Goal: Ask a question: Seek information or help from site administrators or community

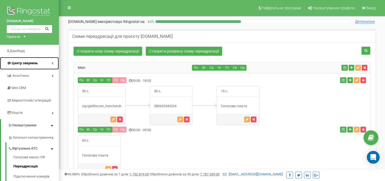
click at [12, 68] on link "Центр звернень" at bounding box center [29, 63] width 59 height 13
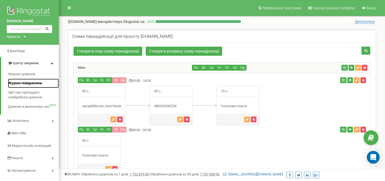
click at [30, 81] on span "Журнал повідомлень" at bounding box center [25, 83] width 34 height 5
click at [30, 73] on span "Журнал дзвінків" at bounding box center [21, 74] width 27 height 5
click at [31, 71] on link "Журнал дзвінків" at bounding box center [33, 74] width 51 height 9
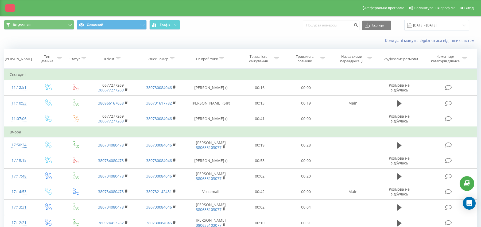
click at [12, 9] on link at bounding box center [10, 7] width 10 height 7
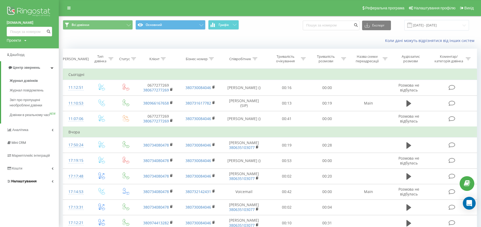
click at [25, 183] on span "Налаштування" at bounding box center [23, 181] width 25 height 4
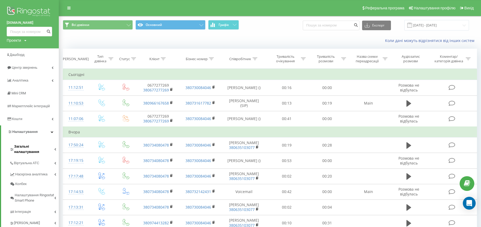
click at [28, 144] on span "Загальні налаштування" at bounding box center [34, 149] width 40 height 11
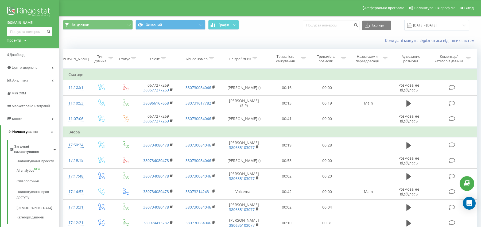
click at [25, 134] on span "Налаштування" at bounding box center [23, 131] width 30 height 5
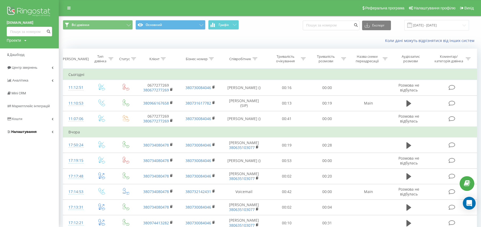
click at [29, 129] on span "Налаштування" at bounding box center [22, 131] width 30 height 5
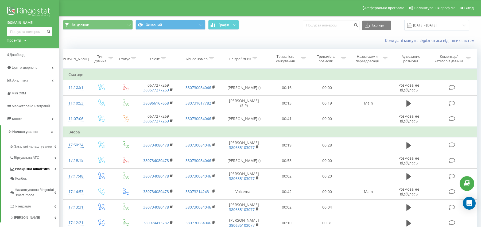
scroll to position [16, 0]
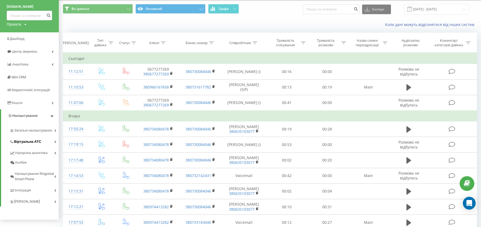
click at [29, 143] on span "Віртуальна АТС" at bounding box center [27, 141] width 27 height 5
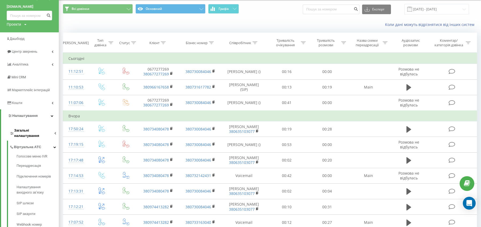
click at [32, 128] on span "Загальні налаштування" at bounding box center [34, 133] width 40 height 11
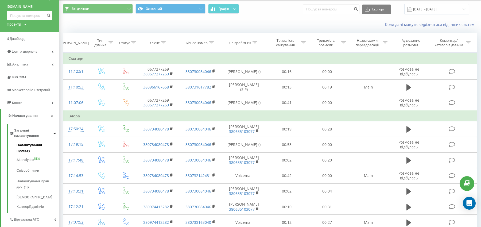
click at [34, 142] on span "Налаштування проєкту" at bounding box center [37, 147] width 40 height 11
click at [42, 142] on span "Налаштування проєкту" at bounding box center [37, 147] width 40 height 11
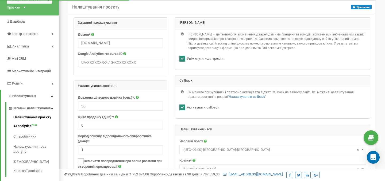
scroll to position [29, 0]
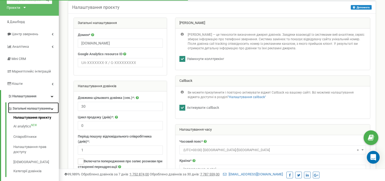
click at [44, 108] on span "Загальні налаштування" at bounding box center [32, 108] width 38 height 5
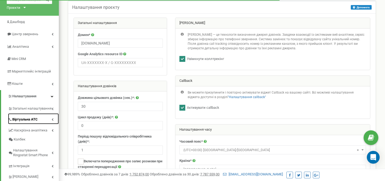
click at [36, 120] on span "Віртуальна АТС" at bounding box center [24, 119] width 25 height 5
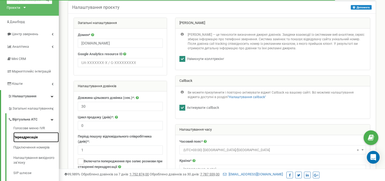
click at [35, 136] on link "Переадресація" at bounding box center [35, 137] width 45 height 10
click at [35, 140] on link "Переадресація" at bounding box center [35, 137] width 45 height 10
click at [34, 137] on link "Переадресація" at bounding box center [35, 137] width 45 height 10
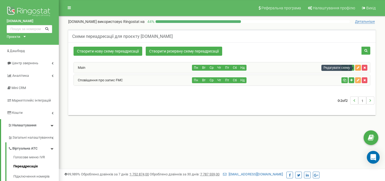
click at [357, 68] on icon "button" at bounding box center [357, 67] width 3 height 3
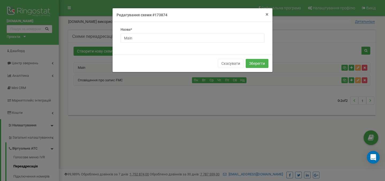
click at [265, 15] on span "×" at bounding box center [266, 14] width 3 height 6
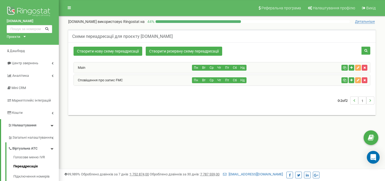
click at [288, 69] on div "Пн Вт Ср Чт Пт Сб Нд" at bounding box center [265, 68] width 147 height 6
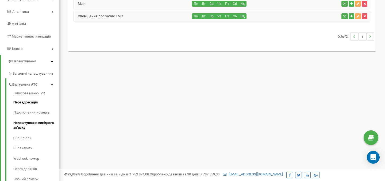
scroll to position [64, 0]
click at [374, 155] on icon "Open Intercom Messenger" at bounding box center [373, 157] width 6 height 7
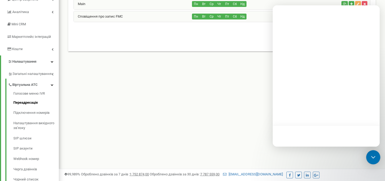
scroll to position [0, 0]
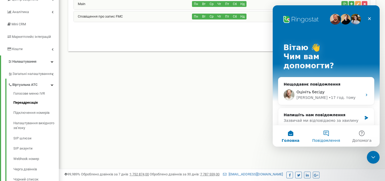
click at [330, 133] on button "Повідомлення" at bounding box center [326, 136] width 36 height 21
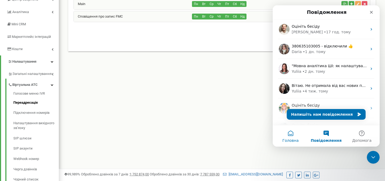
click at [294, 134] on button "Головна" at bounding box center [290, 136] width 36 height 21
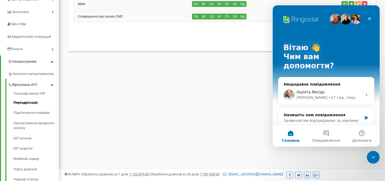
click at [244, 120] on div "Реферальна програма Налаштування профілю Вихід getlilo.com використовує Ringost…" at bounding box center [222, 96] width 326 height 321
click at [369, 21] on icon "Закрити" at bounding box center [369, 19] width 4 height 4
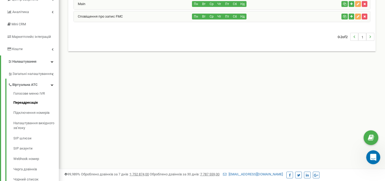
click at [373, 153] on icon "Відкрити програму для спілкування Intercom" at bounding box center [372, 157] width 9 height 9
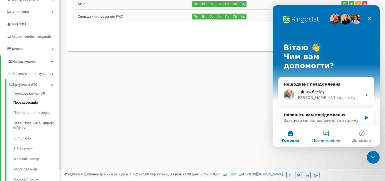
click at [322, 136] on button "Повідомлення" at bounding box center [326, 136] width 36 height 21
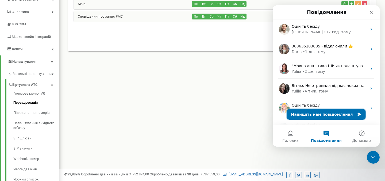
click at [316, 116] on button "Напишіть нам повідомлення" at bounding box center [326, 114] width 79 height 11
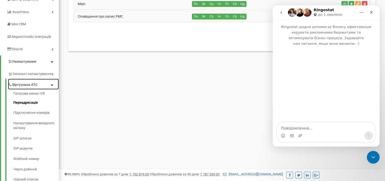
click at [36, 87] on span "Віртуальна АТС" at bounding box center [24, 85] width 25 height 5
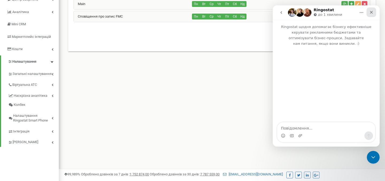
click at [372, 13] on icon "Закрити" at bounding box center [371, 12] width 4 height 4
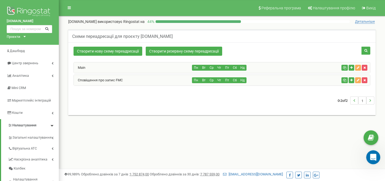
click at [372, 151] on div "Відкрити програму для спілкування Intercom" at bounding box center [372, 157] width 18 height 18
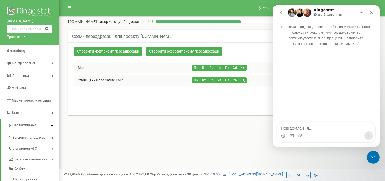
click at [304, 131] on textarea "Повідомлення..." at bounding box center [326, 127] width 98 height 9
type textarea "добрий день!"
type textarea "модете"
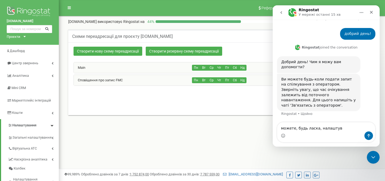
scroll to position [25, 0]
click at [352, 128] on textarea "можете, будь ласка, налаштув" at bounding box center [326, 127] width 98 height 9
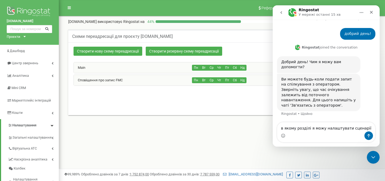
type textarea "в якому розділі я можу налаштувати сценарії?"
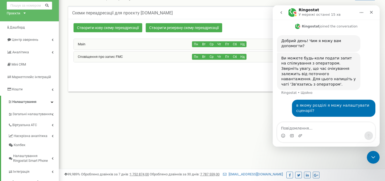
scroll to position [23, 0]
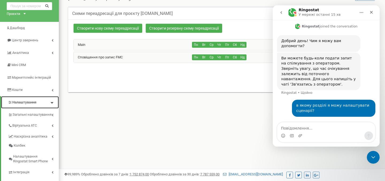
click at [36, 102] on span "Налаштування" at bounding box center [24, 102] width 24 height 4
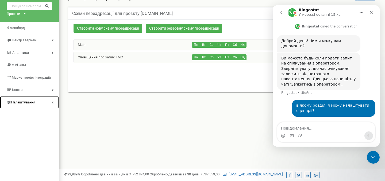
click at [36, 102] on link "Налаштування" at bounding box center [29, 102] width 59 height 13
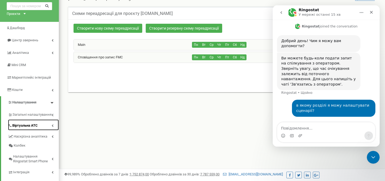
click at [34, 125] on span "Віртуальна АТС" at bounding box center [24, 125] width 25 height 5
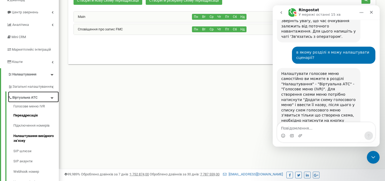
scroll to position [114, 0]
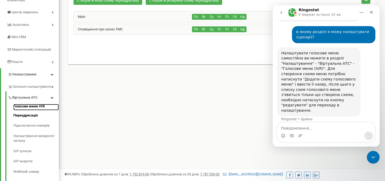
click at [34, 107] on link "Голосове меню IVR" at bounding box center [35, 107] width 45 height 6
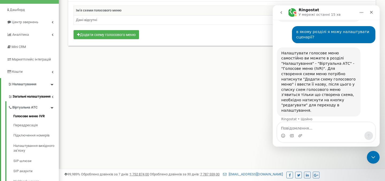
scroll to position [41, 0]
click at [40, 98] on span "Загальні налаштування" at bounding box center [32, 97] width 38 height 5
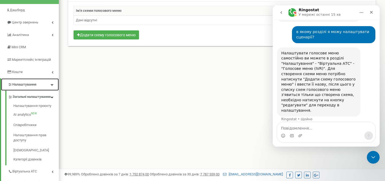
click at [38, 85] on link "Налаштування" at bounding box center [30, 85] width 58 height 13
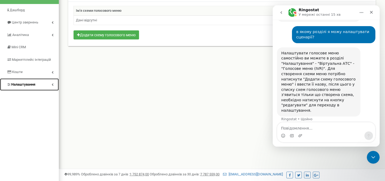
click at [38, 85] on link "Налаштування" at bounding box center [29, 85] width 59 height 13
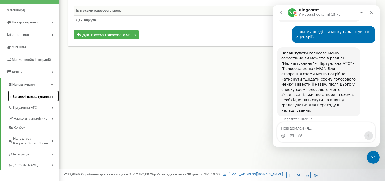
click at [37, 97] on span "Загальні налаштування" at bounding box center [32, 97] width 38 height 5
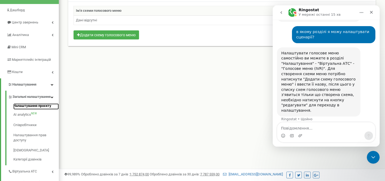
click at [38, 110] on link "Налаштування проєкту" at bounding box center [35, 107] width 45 height 6
click at [48, 110] on link "Налаштування проєкту" at bounding box center [35, 107] width 45 height 6
click at [46, 110] on link "Налаштування проєкту" at bounding box center [35, 107] width 45 height 6
click at [33, 110] on link "Налаштування проєкту" at bounding box center [35, 107] width 45 height 6
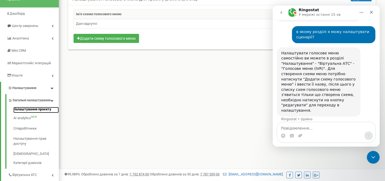
scroll to position [36, 0]
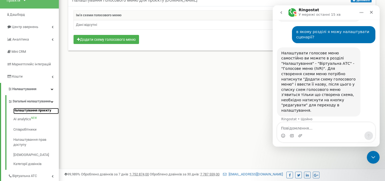
click at [30, 115] on link "Налаштування проєкту" at bounding box center [35, 111] width 45 height 6
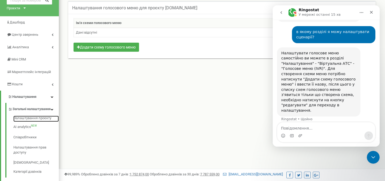
scroll to position [28, 0]
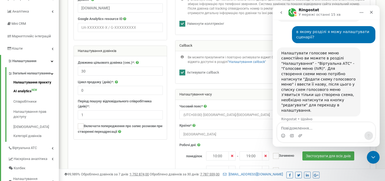
scroll to position [66, 0]
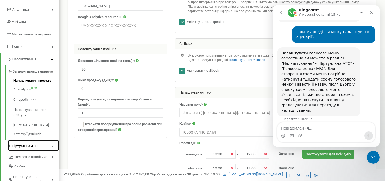
click at [26, 149] on span "Віртуальна АТС" at bounding box center [24, 146] width 25 height 5
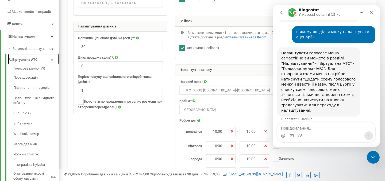
scroll to position [107, 0]
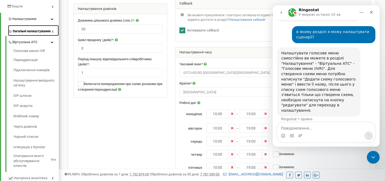
click at [35, 32] on span "Загальні налаштування" at bounding box center [32, 31] width 38 height 5
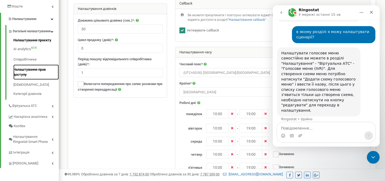
click at [29, 78] on link "Налаштування прав доступу" at bounding box center [35, 72] width 45 height 15
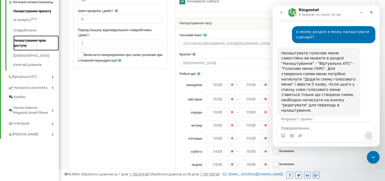
scroll to position [135, 0]
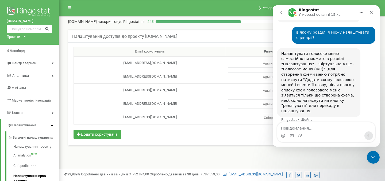
scroll to position [114, 0]
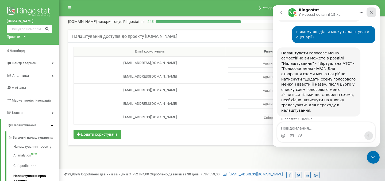
click at [373, 14] on div "Закрити" at bounding box center [371, 12] width 10 height 10
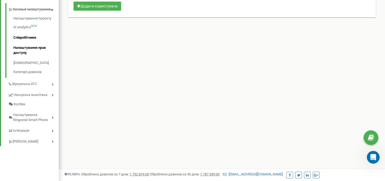
scroll to position [130, 0]
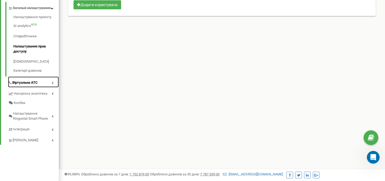
click at [27, 85] on span "Віртуальна АТС" at bounding box center [24, 82] width 25 height 5
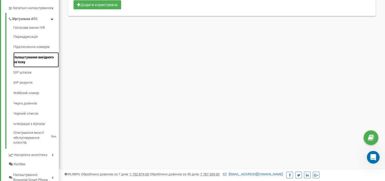
click at [33, 57] on link "Налаштування вихідного зв’язку" at bounding box center [35, 59] width 45 height 15
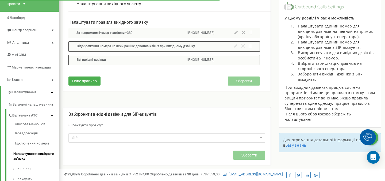
scroll to position [33, 0]
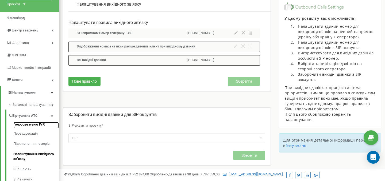
click at [32, 127] on link "Голосове меню IVR" at bounding box center [35, 125] width 45 height 6
click at [29, 135] on link "Переадресація" at bounding box center [35, 134] width 45 height 10
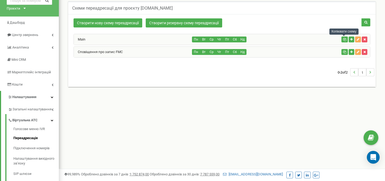
scroll to position [28, 0]
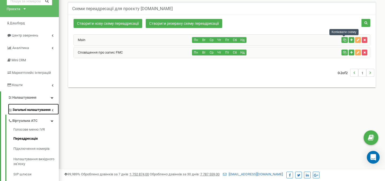
click at [33, 111] on span "Загальні налаштування" at bounding box center [32, 110] width 38 height 5
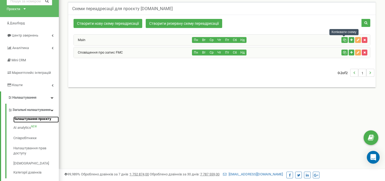
click at [32, 123] on link "Налаштування проєкту" at bounding box center [35, 120] width 45 height 6
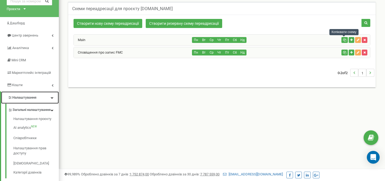
click at [30, 97] on span "Налаштування" at bounding box center [24, 98] width 24 height 4
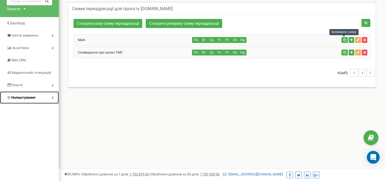
click at [30, 97] on span "Налаштування" at bounding box center [23, 98] width 24 height 4
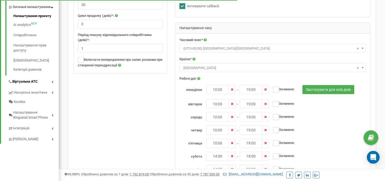
scroll to position [139, 0]
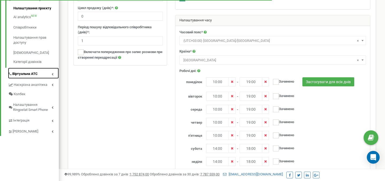
click at [29, 77] on span "Віртуальна АТС" at bounding box center [24, 74] width 25 height 5
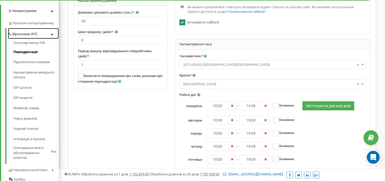
scroll to position [115, 0]
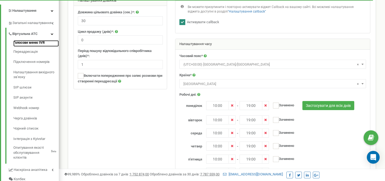
click at [32, 42] on link "Голосове меню IVR" at bounding box center [35, 43] width 45 height 6
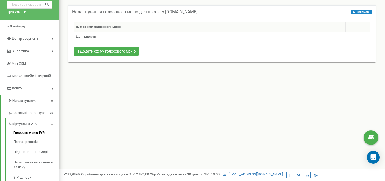
scroll to position [24, 0]
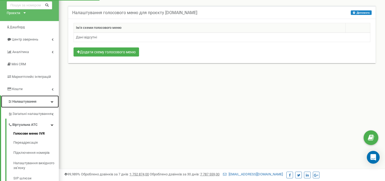
click at [41, 104] on link "Налаштування" at bounding box center [30, 102] width 58 height 13
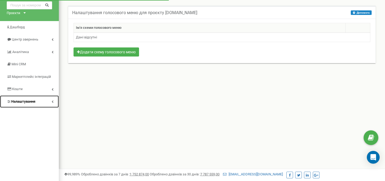
click at [41, 104] on link "Налаштування" at bounding box center [29, 102] width 59 height 13
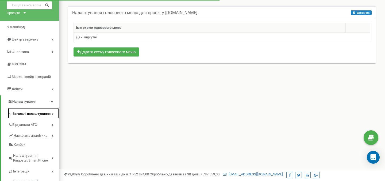
click at [37, 113] on span "Загальні налаштування" at bounding box center [32, 114] width 38 height 5
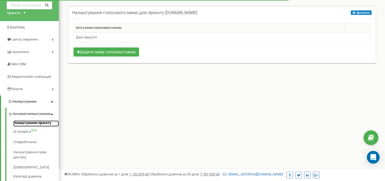
click at [36, 127] on link "Налаштування проєкту" at bounding box center [35, 124] width 45 height 6
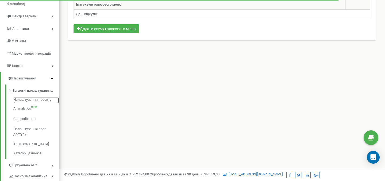
scroll to position [47, 0]
click at [372, 157] on icon "Open Intercom Messenger" at bounding box center [373, 157] width 6 height 7
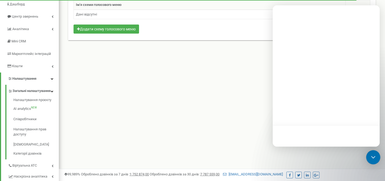
scroll to position [0, 0]
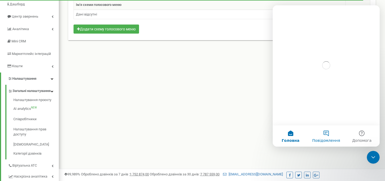
click at [329, 132] on button "Повідомлення" at bounding box center [326, 136] width 36 height 21
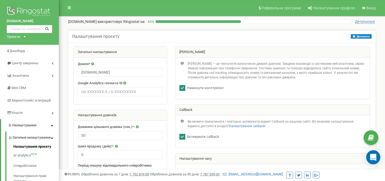
click at [376, 158] on icon "Open Intercom Messenger" at bounding box center [372, 157] width 7 height 7
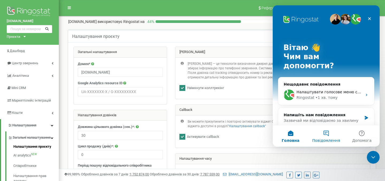
click at [323, 134] on button "Повідомлення" at bounding box center [326, 136] width 36 height 21
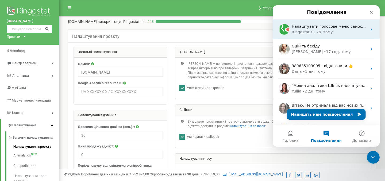
click at [338, 30] on div "Ringostat • 1 хв. тому" at bounding box center [328, 32] width 75 height 6
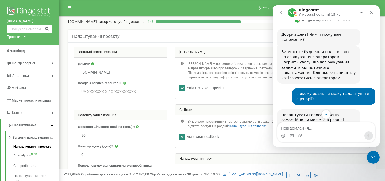
scroll to position [52, 0]
drag, startPoint x: 311, startPoint y: 73, endPoint x: 303, endPoint y: 78, distance: 9.3
click at [303, 78] on div "Ви можете будь-коли подати запит на спілкування з оператором. Зверніть увагу, щ…" at bounding box center [318, 66] width 75 height 32
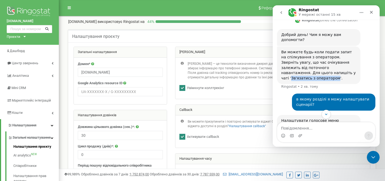
copy div "Зв'язатись з оператором"
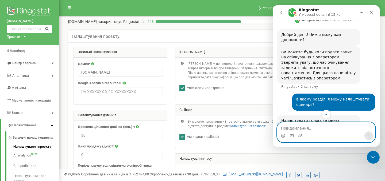
click at [293, 126] on textarea "Повідомлення..." at bounding box center [326, 127] width 98 height 9
paste textarea "Зв'язатись з оператором"
type textarea "Зв'язатись з оператором"
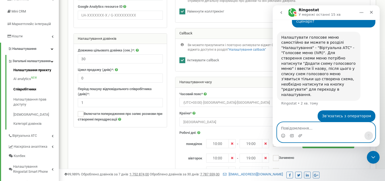
scroll to position [76, 0]
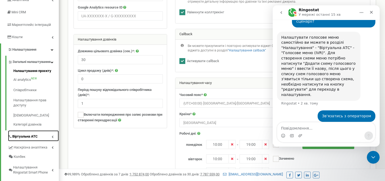
click at [31, 139] on span "Віртуальна АТС" at bounding box center [24, 136] width 25 height 5
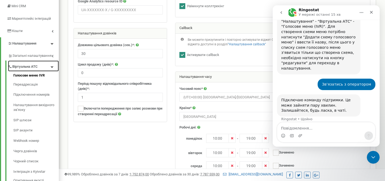
scroll to position [81, 0]
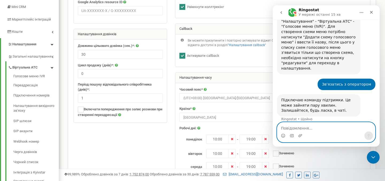
click at [319, 129] on textarea "Повідомлення..." at bounding box center [326, 127] width 98 height 9
type textarea "про"
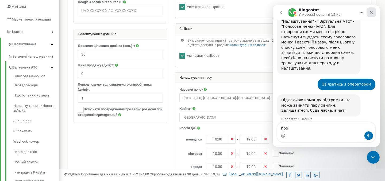
click at [371, 15] on div "Закрити" at bounding box center [371, 12] width 10 height 10
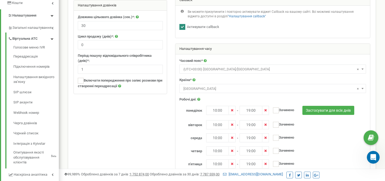
scroll to position [128, 0]
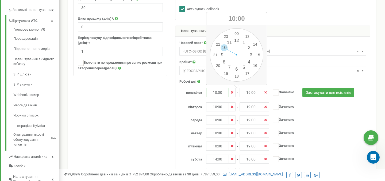
click at [222, 92] on input "10:00" at bounding box center [217, 92] width 23 height 9
click at [222, 53] on div "00 1 2 3 4 5 6 7 8 9 10 11 12 13 14 15 16 17 18 19 20 21 22 23 00 05 10 15 20 2…" at bounding box center [236, 54] width 53 height 53
click at [238, 34] on div "00 1 2 3 4 5 6 7 8 9 10 11 12 13 14 15 16 17 18 19 20 21 22 23 00 05 10 15 20 2…" at bounding box center [236, 54] width 53 height 53
type input "09:00"
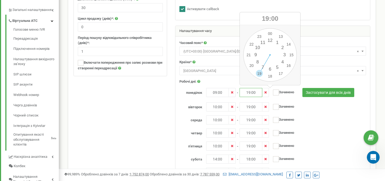
click at [247, 92] on input "19:00" at bounding box center [250, 92] width 23 height 9
click at [270, 76] on div "00 1 2 3 4 5 6 7 8 9 10 11 12 13 14 15 16 17 18 19 20 21 22 23 00 05 10 15 20 2…" at bounding box center [269, 54] width 53 height 53
click at [254, 96] on input "18:30" at bounding box center [250, 92] width 23 height 9
click at [269, 32] on div "00 1 2 3 4 5 6 7 8 9 10 11 12 13 14 15 16 17 18 19 20 21 22 23 00 05 10 15 20 2…" at bounding box center [269, 54] width 53 height 53
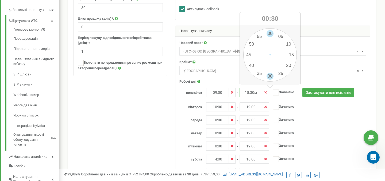
click at [269, 32] on div "00 1 2 3 4 5 6 7 8 9 10 11 12 13 14 15 16 17 18 19 20 21 22 23 00 05 10 15 20 2…" at bounding box center [269, 54] width 53 height 53
click at [248, 95] on input "00:00" at bounding box center [250, 92] width 23 height 9
click at [270, 80] on div "00 1 2 3 4 5 6 7 8 9 10 11 12 13 14 15 16 17 18 19 20 21 22 23 00 05 10 15 20 2…" at bounding box center [269, 54] width 53 height 53
click at [271, 33] on div "00 1 2 3 4 5 6 7 8 9 10 11 12 13 14 15 16 17 18 19 20 21 22 23 00 05 10 15 20 2…" at bounding box center [269, 54] width 53 height 53
type input "18:00"
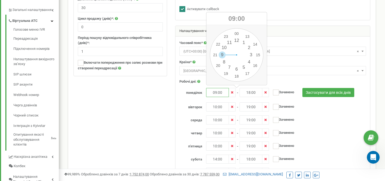
drag, startPoint x: 224, startPoint y: 92, endPoint x: 212, endPoint y: 91, distance: 12.3
click at [212, 91] on input "09:00" at bounding box center [217, 92] width 23 height 9
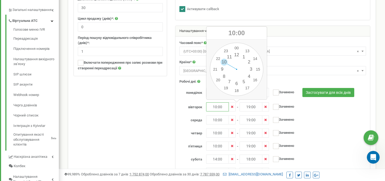
click at [218, 107] on input "10:00" at bounding box center [217, 107] width 23 height 9
paste input "09"
type input "09:00"
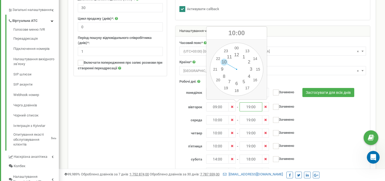
click at [249, 107] on input "19:00" at bounding box center [250, 107] width 23 height 9
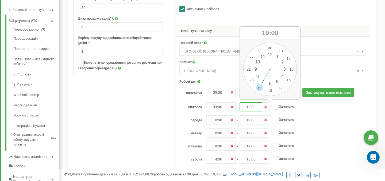
type input "18:00"
click at [216, 120] on input "10:00" at bounding box center [217, 120] width 23 height 9
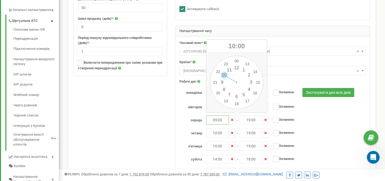
type input "09:00"
click at [249, 120] on input "19:00" at bounding box center [250, 120] width 23 height 9
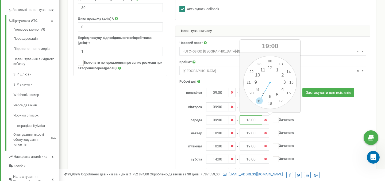
type input "18:00"
click at [216, 134] on input "10:00" at bounding box center [217, 133] width 23 height 9
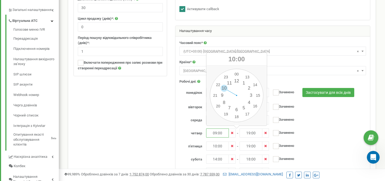
type input "09:00"
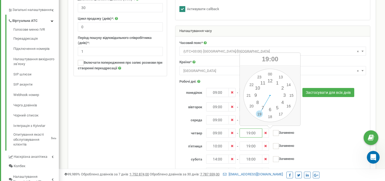
click at [250, 134] on input "19:00" at bounding box center [250, 133] width 23 height 9
type input "18:00"
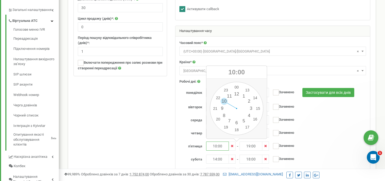
click at [215, 146] on input "10:00" at bounding box center [217, 146] width 23 height 9
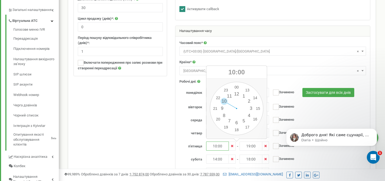
scroll to position [190, 0]
click at [216, 146] on input "10:00" at bounding box center [217, 146] width 23 height 9
type input "09:00"
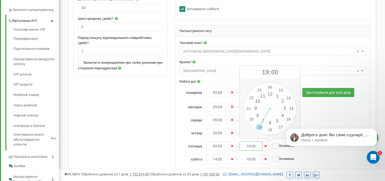
click at [250, 145] on input "19:00" at bounding box center [250, 146] width 23 height 9
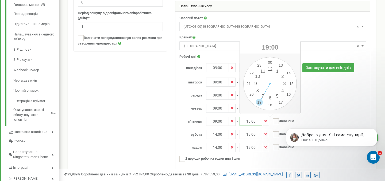
scroll to position [155, 0]
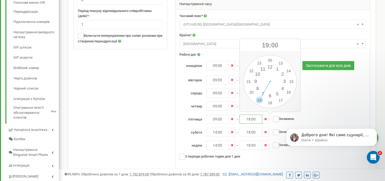
type input "18:00"
click at [318, 110] on div "четвер 09:00 - 18:00 та ---- - ----" at bounding box center [295, 106] width 240 height 9
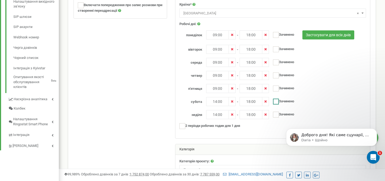
scroll to position [185, 0]
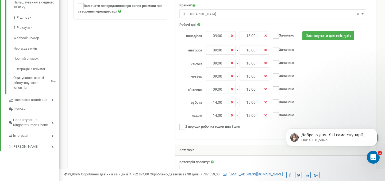
click at [231, 103] on icon at bounding box center [231, 102] width 3 height 3
type input "----"
click at [266, 102] on icon at bounding box center [265, 102] width 3 height 3
type input "----"
click at [277, 103] on ins at bounding box center [276, 103] width 6 height 6
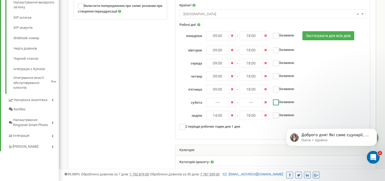
checkbox input "true"
click at [273, 115] on ins at bounding box center [276, 116] width 6 height 6
checkbox input "true"
click at [234, 117] on span at bounding box center [232, 115] width 7 height 9
type input "----"
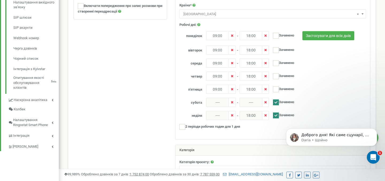
click at [267, 116] on span at bounding box center [265, 115] width 7 height 9
type input "----"
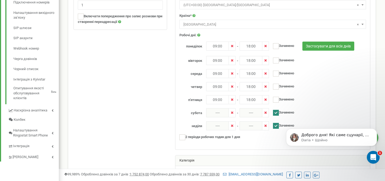
scroll to position [163, 0]
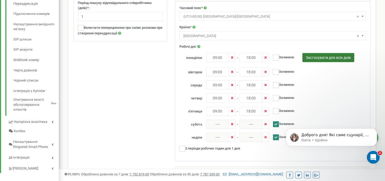
click at [334, 57] on button "Застосувати для всіх днів" at bounding box center [328, 57] width 52 height 9
type input "09:00"
type input "18:00"
checkbox input "false"
type input "09:00"
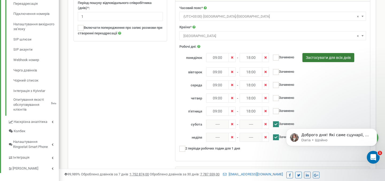
type input "18:00"
checkbox input "false"
click at [334, 57] on button "Застосувати для всіх днів" at bounding box center [328, 57] width 52 height 9
click at [275, 125] on ins at bounding box center [276, 125] width 6 height 6
checkbox input "true"
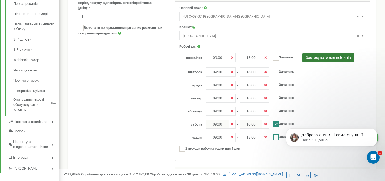
click at [276, 136] on ins at bounding box center [276, 138] width 6 height 6
checkbox input "true"
click at [232, 125] on icon at bounding box center [231, 124] width 3 height 3
type input "----"
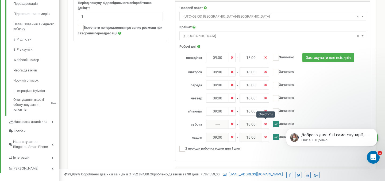
click at [264, 125] on icon at bounding box center [265, 124] width 3 height 3
type input "----"
click at [230, 139] on span at bounding box center [232, 137] width 7 height 9
type input "----"
click at [265, 140] on span at bounding box center [265, 137] width 7 height 9
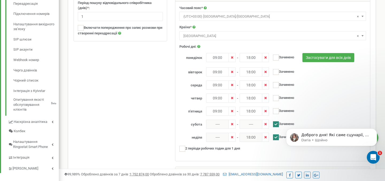
type input "----"
click at [325, 137] on p "Доброго дня! Які саме сцунарії, по переадресації?" at bounding box center [335, 135] width 69 height 5
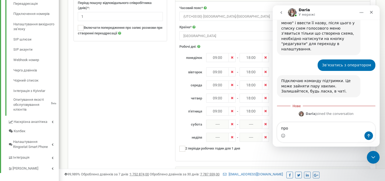
scroll to position [199, 0]
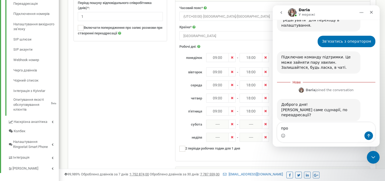
click at [295, 128] on textarea "про" at bounding box center [326, 127] width 98 height 9
type textarea "куди буде іти дзвінок"
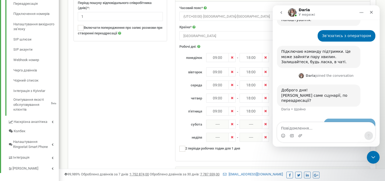
scroll to position [206, 0]
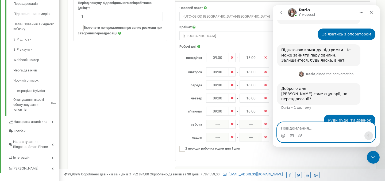
click at [305, 129] on textarea "Повідомлення..." at bounding box center [326, 127] width 98 height 9
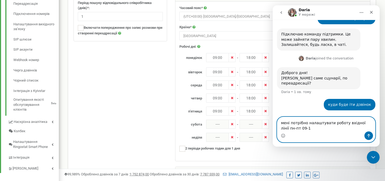
scroll to position [211, 0]
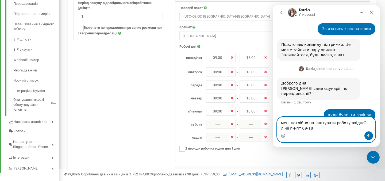
type textarea "мені потрібно налаштувати роботу вхідної лінії пн-пт 09-18"
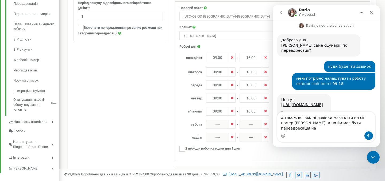
scroll to position [268, 0]
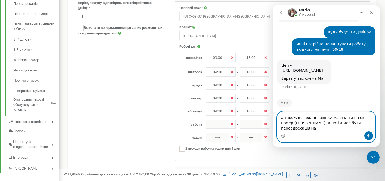
paste textarea "380632343224"
type textarea "а також всі вхідні дзвінки мають іти на сіп номер Гончарука, а потім має бути п…"
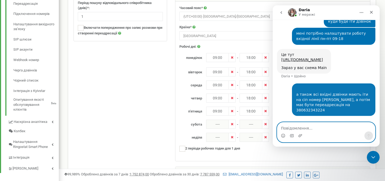
scroll to position [310, 0]
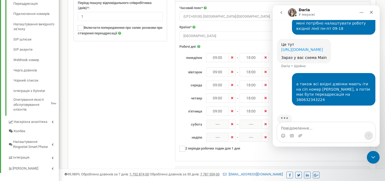
click at [312, 48] on link "[URL][DOMAIN_NAME]" at bounding box center [302, 50] width 42 height 4
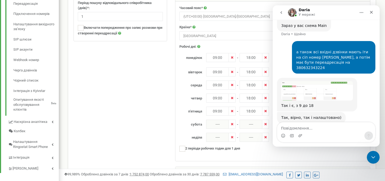
scroll to position [345, 0]
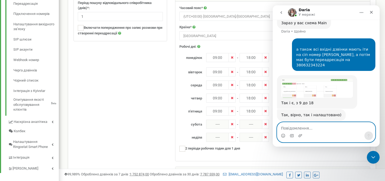
click at [300, 128] on textarea "Повідомлення..." at bounding box center [326, 127] width 98 height 9
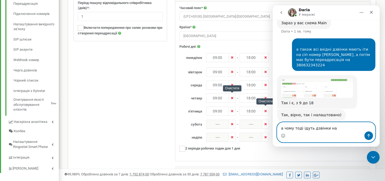
paste textarea "380 63 510 30 77"
click at [341, 128] on textarea "а чому тоді ідуть дзвінки на 380 63 510 30 77" at bounding box center [326, 127] width 98 height 9
click at [345, 128] on textarea "а чому тоді ідуть дзвінки на 38063 510 30 77" at bounding box center [326, 127] width 98 height 9
click at [350, 128] on textarea "а чому тоді ідуть дзвінки на 38063510 30 77" at bounding box center [326, 127] width 98 height 9
click at [355, 128] on textarea "а чому тоді ідуть дзвінки на 3806351030 77" at bounding box center [326, 127] width 98 height 9
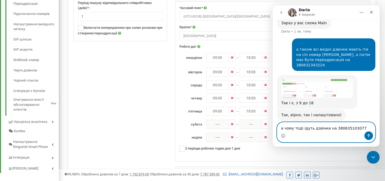
click at [364, 129] on textarea "а чому тоді ідуть дзвінки на 380635103077" at bounding box center [326, 127] width 98 height 9
click at [332, 128] on textarea "а чому тоді ідуть дзвінки на 380635103077" at bounding box center [326, 127] width 98 height 9
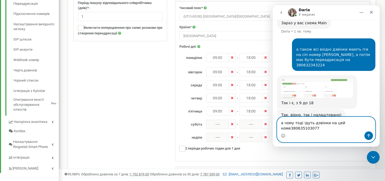
scroll to position [350, 0]
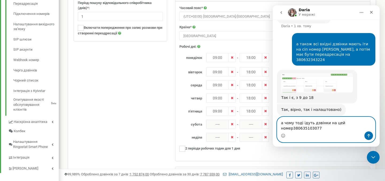
type textarea "а чому тоді ідуть дзвінки на цей номер 380635103077"
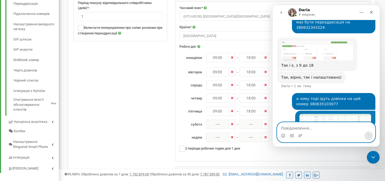
scroll to position [383, 0]
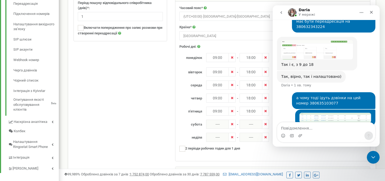
click at [323, 113] on img "Анастасія каже…" at bounding box center [335, 118] width 72 height 10
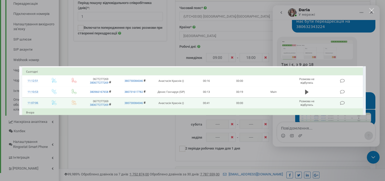
scroll to position [0, 0]
click at [335, 49] on div "Месенджер Intercom" at bounding box center [192, 90] width 385 height 181
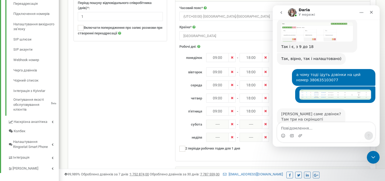
scroll to position [404, 0]
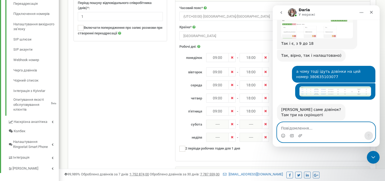
click at [301, 129] on textarea "Повідомлення..." at bounding box center [326, 127] width 98 height 9
click at [299, 129] on textarea "Повідомлення..." at bounding box center [326, 127] width 98 height 9
type textarea "перший і третій"
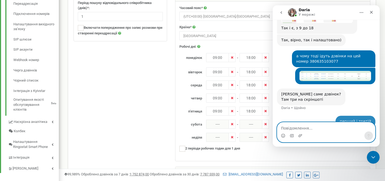
scroll to position [420, 0]
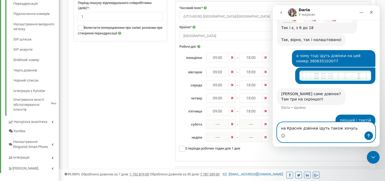
type textarea "на Краснік дзвінки ідуть також хочусь"
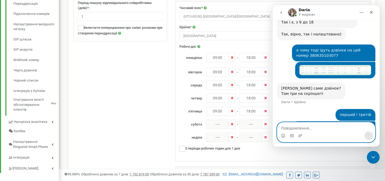
scroll to position [425, 0]
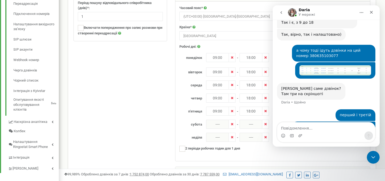
click at [331, 65] on img "Анастасія каже…" at bounding box center [335, 70] width 72 height 10
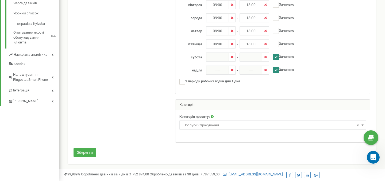
scroll to position [227, 0]
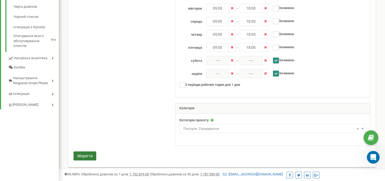
click at [87, 152] on button "Зберегти" at bounding box center [84, 156] width 23 height 9
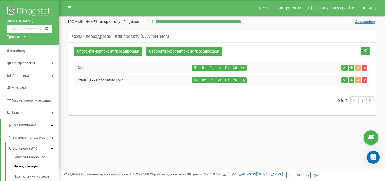
click at [256, 69] on div "Пн Вт Ср Чт Пт Сб Нд" at bounding box center [265, 68] width 147 height 6
click at [126, 68] on div "Main" at bounding box center [133, 67] width 118 height 11
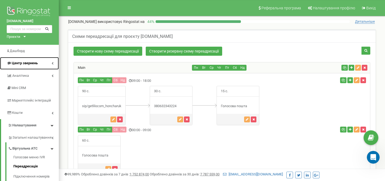
click at [20, 65] on span "Центр звернень" at bounding box center [22, 63] width 31 height 5
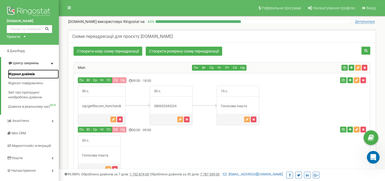
click at [20, 75] on span "Журнал дзвінків" at bounding box center [21, 74] width 27 height 5
click at [21, 74] on span "Журнал дзвінків" at bounding box center [21, 74] width 27 height 5
click at [25, 73] on span "Журнал дзвінків" at bounding box center [21, 74] width 27 height 5
click at [26, 75] on span "Журнал дзвінків" at bounding box center [21, 74] width 27 height 5
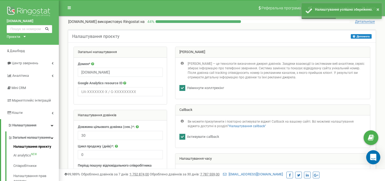
click at [369, 160] on div "Open Intercom Messenger" at bounding box center [373, 158] width 14 height 14
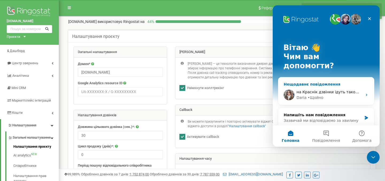
click at [334, 95] on div "Daria • Щойно" at bounding box center [329, 98] width 66 height 6
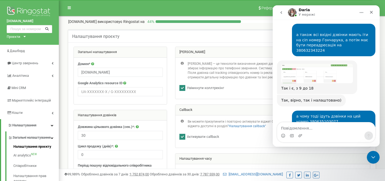
scroll to position [354, 0]
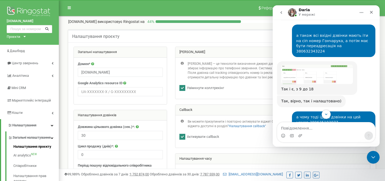
click at [314, 65] on img "Daria каже…" at bounding box center [317, 74] width 72 height 19
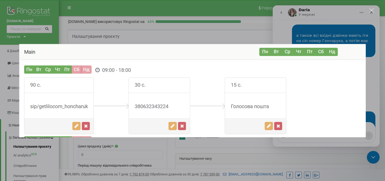
click at [334, 22] on div "Месенджер Intercom" at bounding box center [192, 90] width 385 height 181
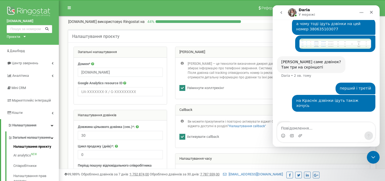
scroll to position [427, 0]
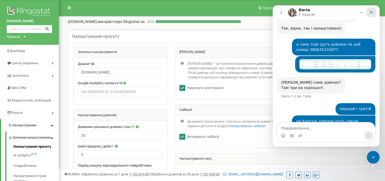
click at [371, 13] on icon "Закрити" at bounding box center [371, 12] width 4 height 4
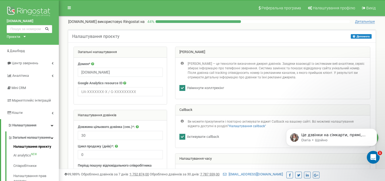
scroll to position [471, 0]
click at [339, 136] on p "Це дзвінки на сімкарти, прямі, вони не переадресовуються нікуди Якщо клієнт дзв…" at bounding box center [335, 135] width 69 height 5
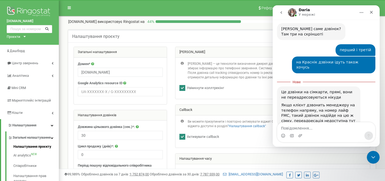
scroll to position [480, 0]
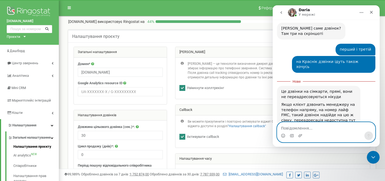
click at [297, 126] on textarea "Повідомлення..." at bounding box center [326, 127] width 98 height 9
type textarea "к"
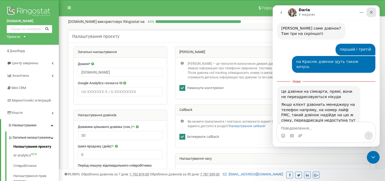
click at [374, 13] on div "Закрити" at bounding box center [371, 12] width 10 height 10
